Goal: Task Accomplishment & Management: Manage account settings

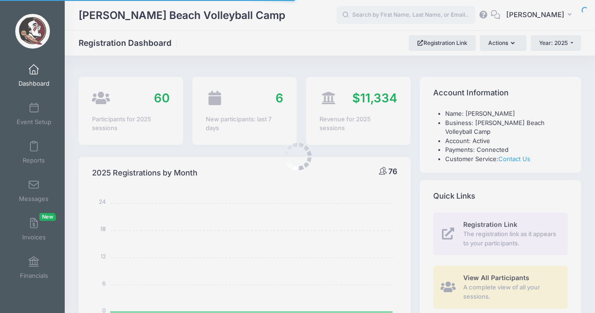
select select
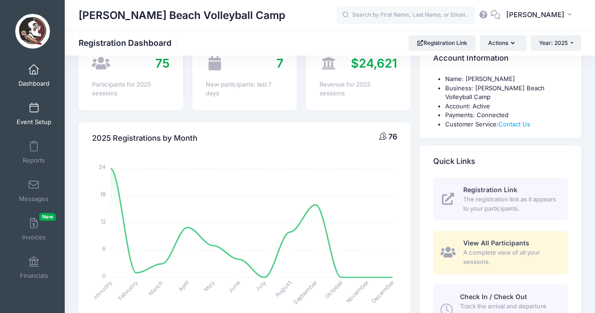
click at [37, 117] on link "Event Setup" at bounding box center [34, 114] width 44 height 32
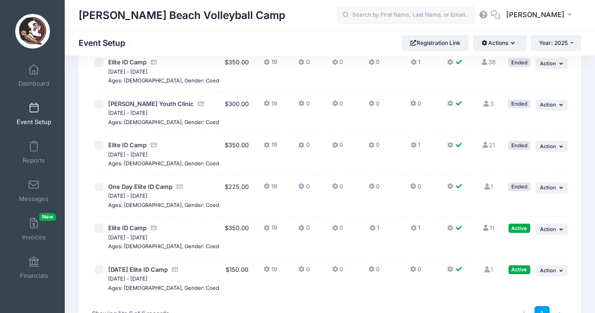
scroll to position [31, 0]
